Goal: Find specific page/section: Find specific page/section

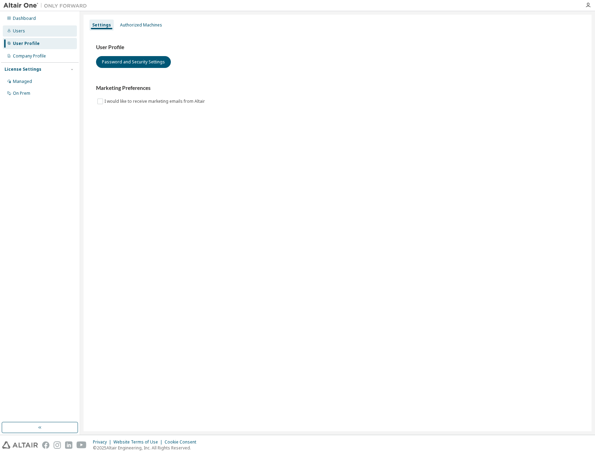
click at [23, 32] on div "Users" at bounding box center [19, 31] width 12 height 6
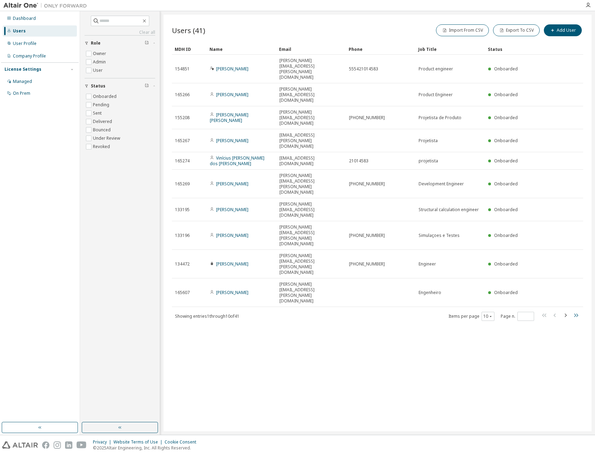
click at [573, 311] on icon "button" at bounding box center [576, 315] width 8 height 8
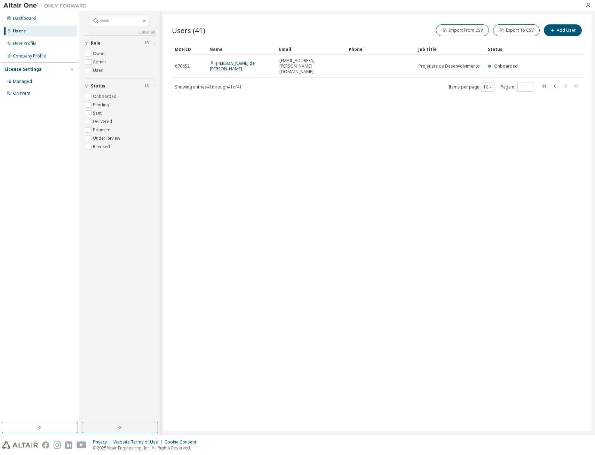
click at [552, 82] on icon "button" at bounding box center [555, 86] width 8 height 8
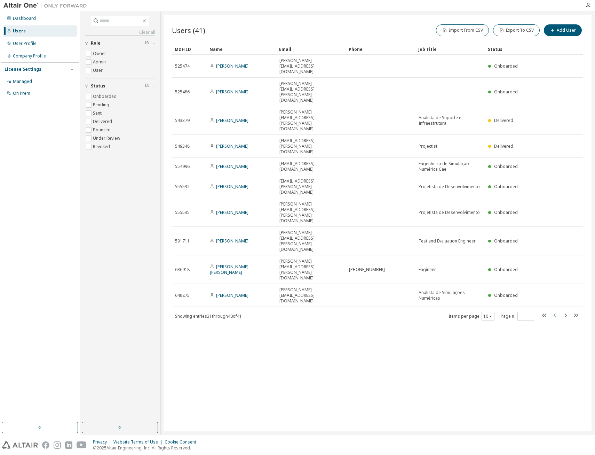
click at [556, 311] on icon "button" at bounding box center [555, 315] width 8 height 8
type input "*"
